Goal: Check status: Check status

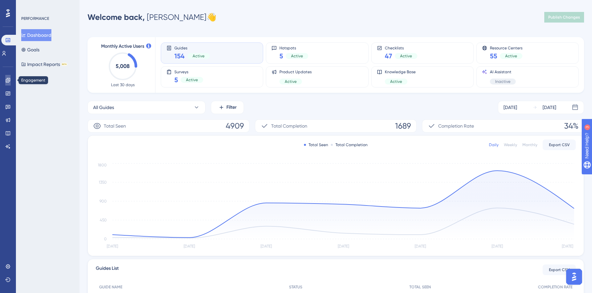
click at [7, 80] on icon at bounding box center [7, 80] width 5 height 5
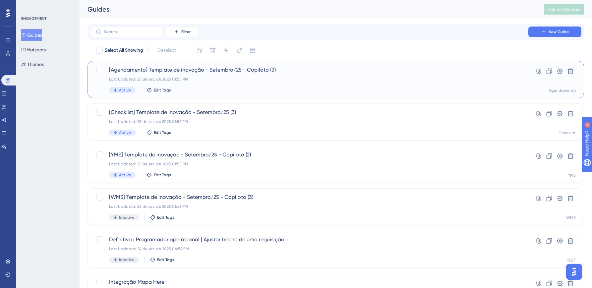
click at [298, 76] on div "[Agendamento] Template de inovação - Setembro/25 - Copiloto (3) Last Updated: 2…" at bounding box center [309, 79] width 400 height 27
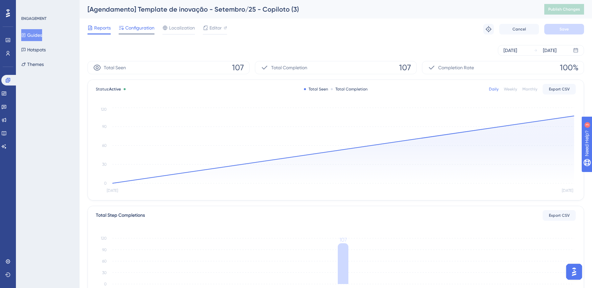
click at [132, 27] on span "Configuration" at bounding box center [139, 28] width 29 height 8
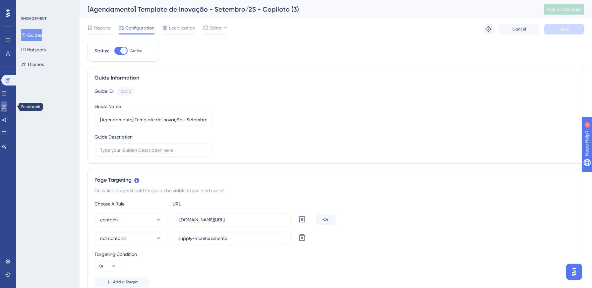
click at [7, 106] on icon at bounding box center [3, 106] width 5 height 5
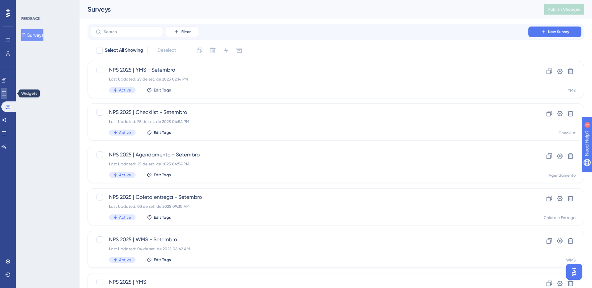
click at [7, 88] on link at bounding box center [3, 93] width 5 height 11
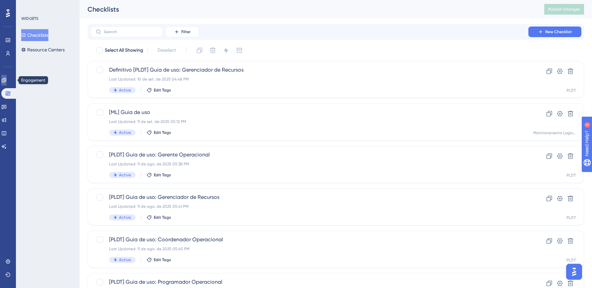
click at [7, 77] on link at bounding box center [3, 80] width 5 height 11
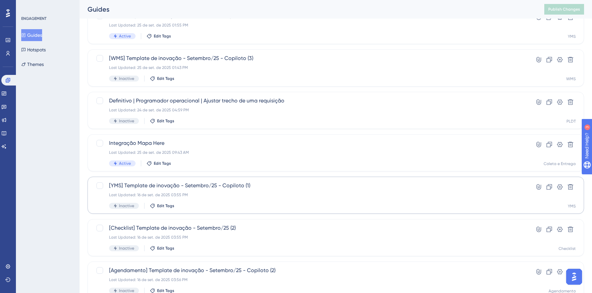
scroll to position [200, 0]
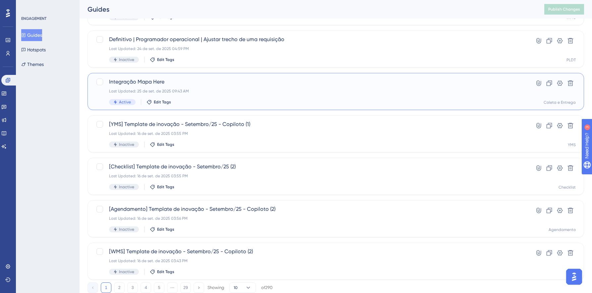
click at [288, 89] on div "Last Updated: 25 de set. de 2025 09:43 AM" at bounding box center [309, 91] width 400 height 5
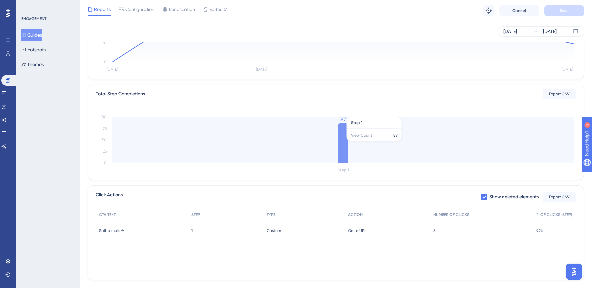
scroll to position [122, 0]
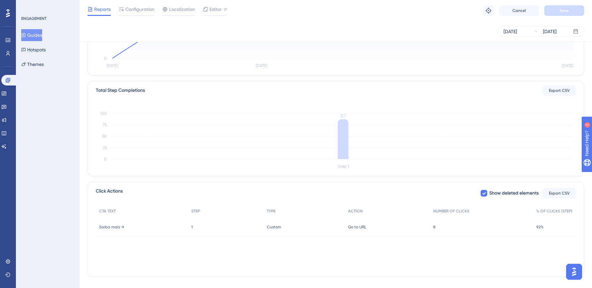
click at [435, 228] on span "8" at bounding box center [434, 226] width 2 height 5
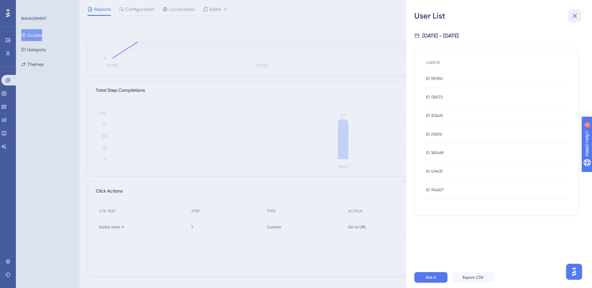
click at [577, 16] on icon at bounding box center [575, 16] width 8 height 8
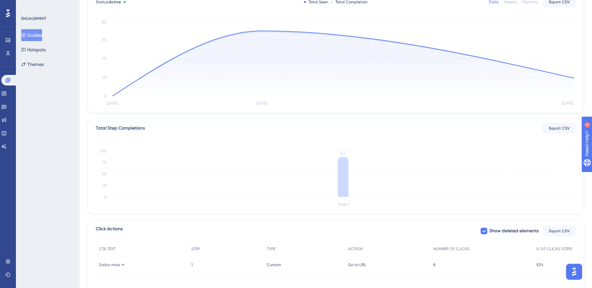
scroll to position [132, 0]
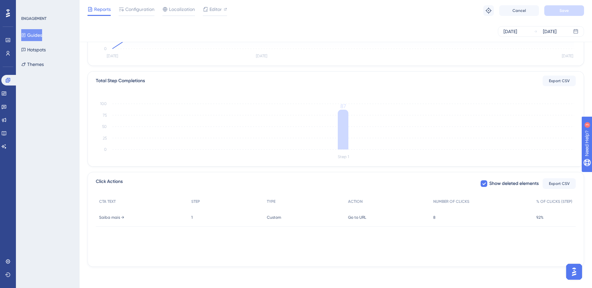
click at [435, 220] on div "8 8" at bounding box center [481, 217] width 103 height 19
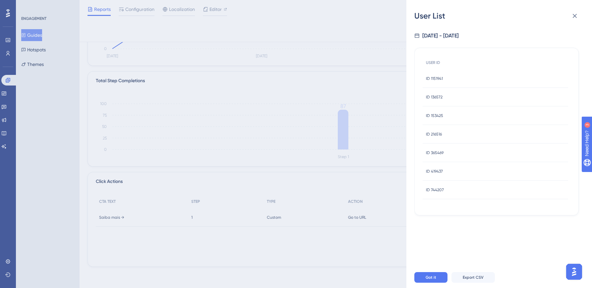
click at [436, 78] on span "ID 1151941" at bounding box center [434, 78] width 17 height 5
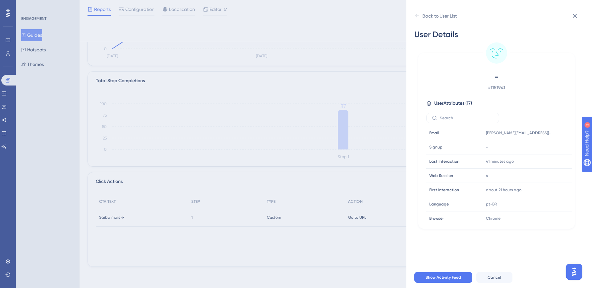
click at [414, 15] on div "Back to User List User Details - # 1151941 User Attributes ( 17 ) Email Email […" at bounding box center [499, 144] width 186 height 288
click at [415, 15] on icon at bounding box center [416, 15] width 5 height 5
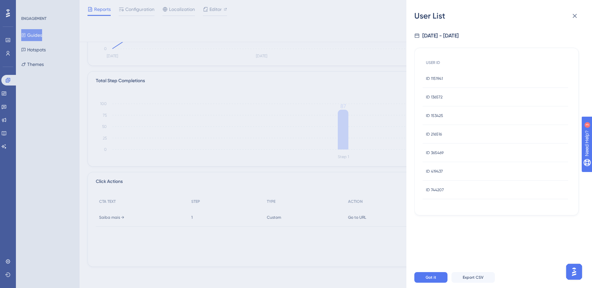
click at [433, 97] on span "ID 136572" at bounding box center [434, 96] width 17 height 5
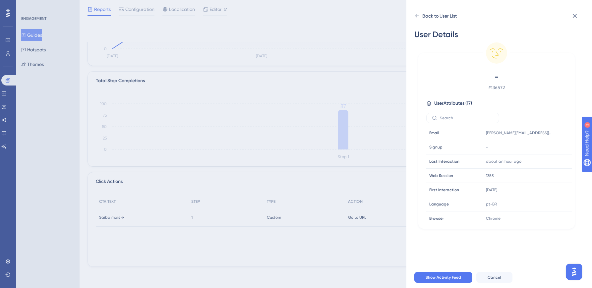
click at [417, 16] on icon at bounding box center [416, 15] width 5 height 5
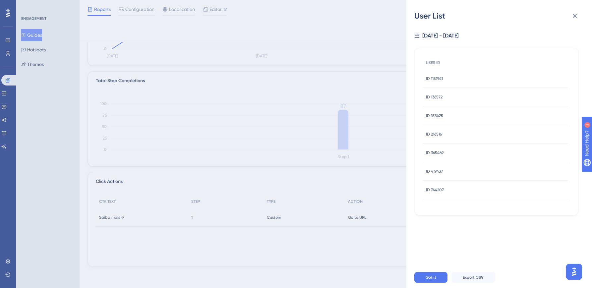
click at [433, 115] on span "ID 153425" at bounding box center [434, 115] width 17 height 5
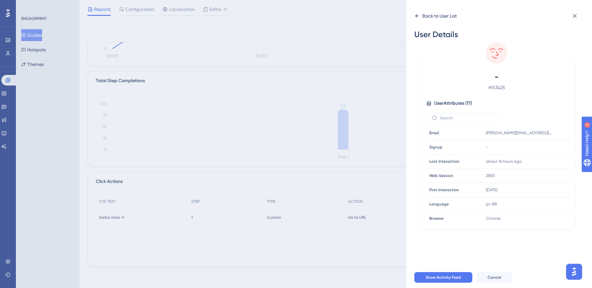
click at [418, 15] on icon at bounding box center [416, 15] width 5 height 5
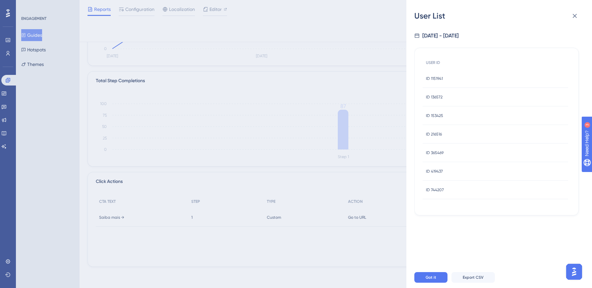
click at [432, 133] on span "ID 216516" at bounding box center [434, 134] width 16 height 5
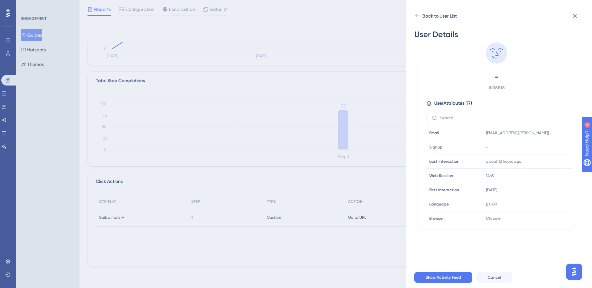
click at [415, 16] on icon at bounding box center [416, 15] width 5 height 5
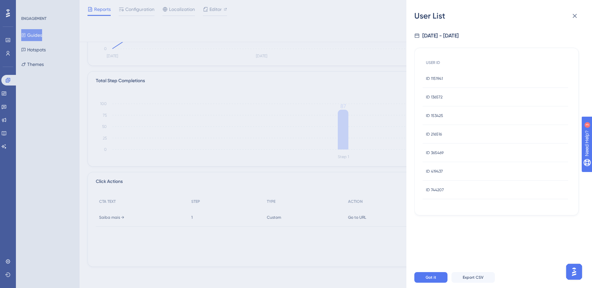
click at [430, 153] on span "ID 365469" at bounding box center [435, 152] width 18 height 5
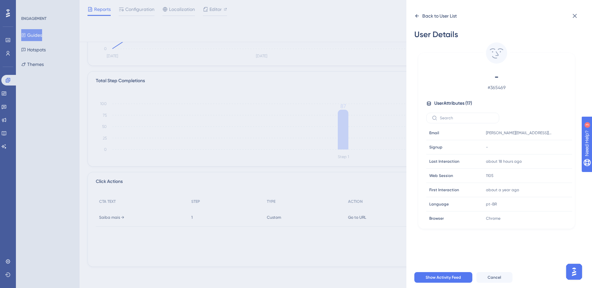
click at [415, 16] on icon at bounding box center [416, 15] width 5 height 5
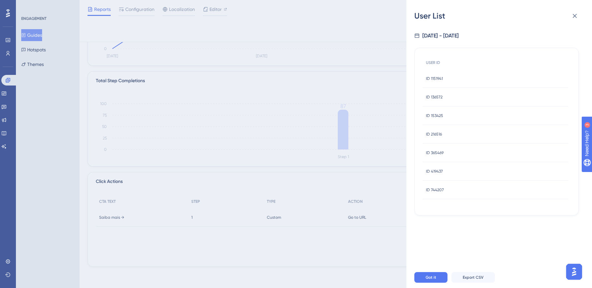
click at [431, 171] on span "ID 419437" at bounding box center [434, 171] width 17 height 5
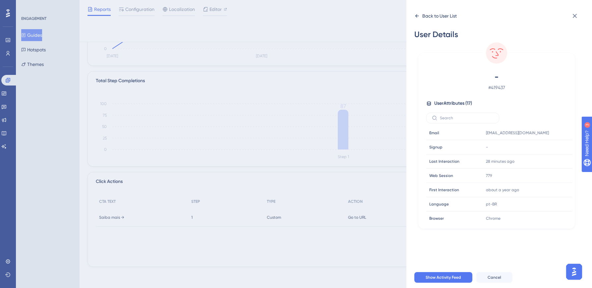
click at [416, 15] on icon at bounding box center [417, 15] width 4 height 3
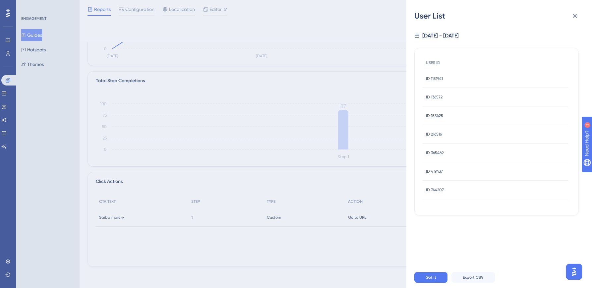
click at [434, 191] on span "ID 744207" at bounding box center [435, 189] width 18 height 5
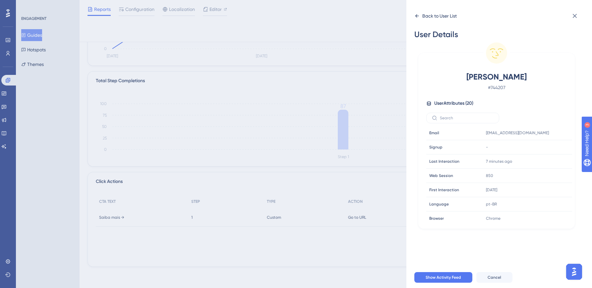
click at [418, 15] on icon at bounding box center [416, 15] width 5 height 5
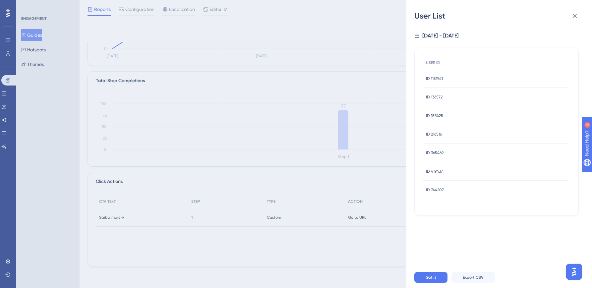
click at [64, 144] on div "User List [DATE] - [DATE] USER ID ID 1151941 ID 1151941 ID 136572 ID 136572 ID …" at bounding box center [296, 144] width 592 height 288
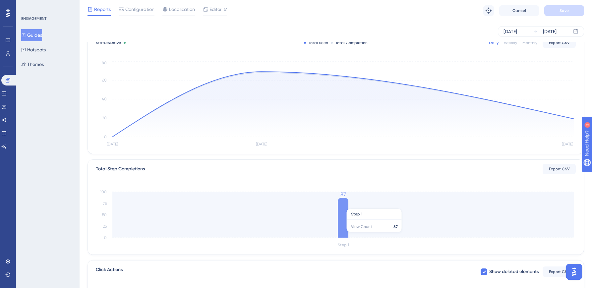
scroll to position [0, 0]
